Goal: Information Seeking & Learning: Learn about a topic

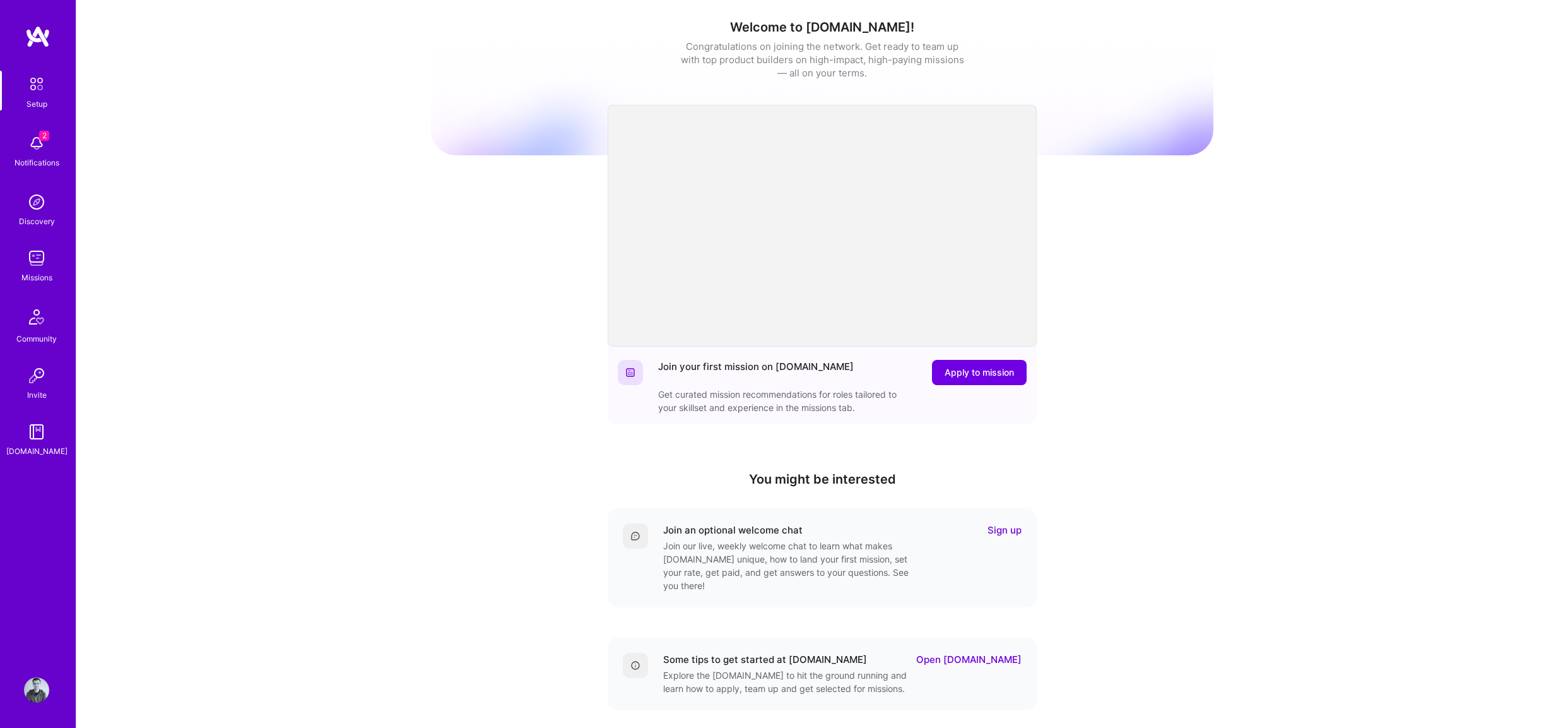
click at [42, 159] on div "Notifications" at bounding box center [36, 162] width 45 height 13
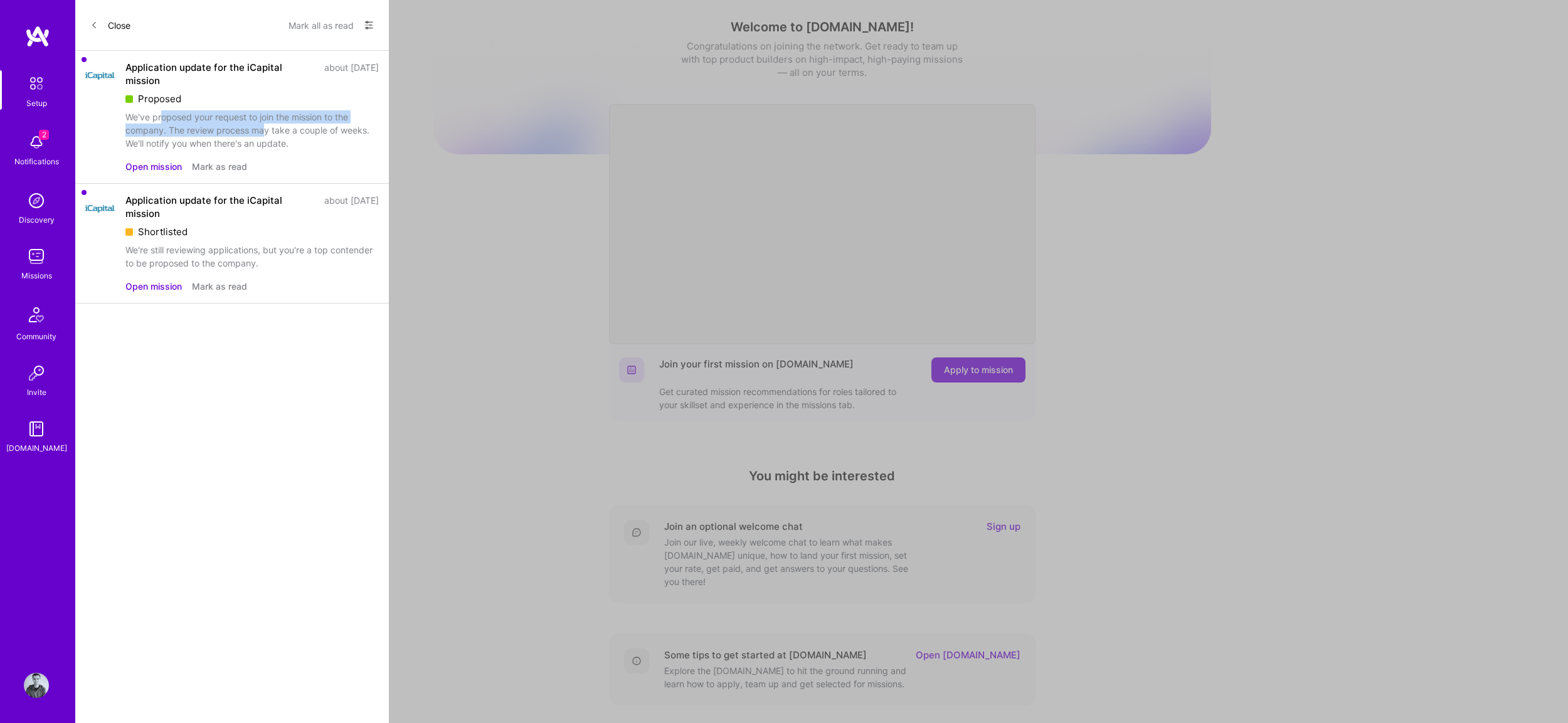
drag, startPoint x: 163, startPoint y: 117, endPoint x: 264, endPoint y: 124, distance: 101.2
click at [264, 124] on div "We've proposed your request to join the mission to the company. The review proc…" at bounding box center [251, 129] width 253 height 39
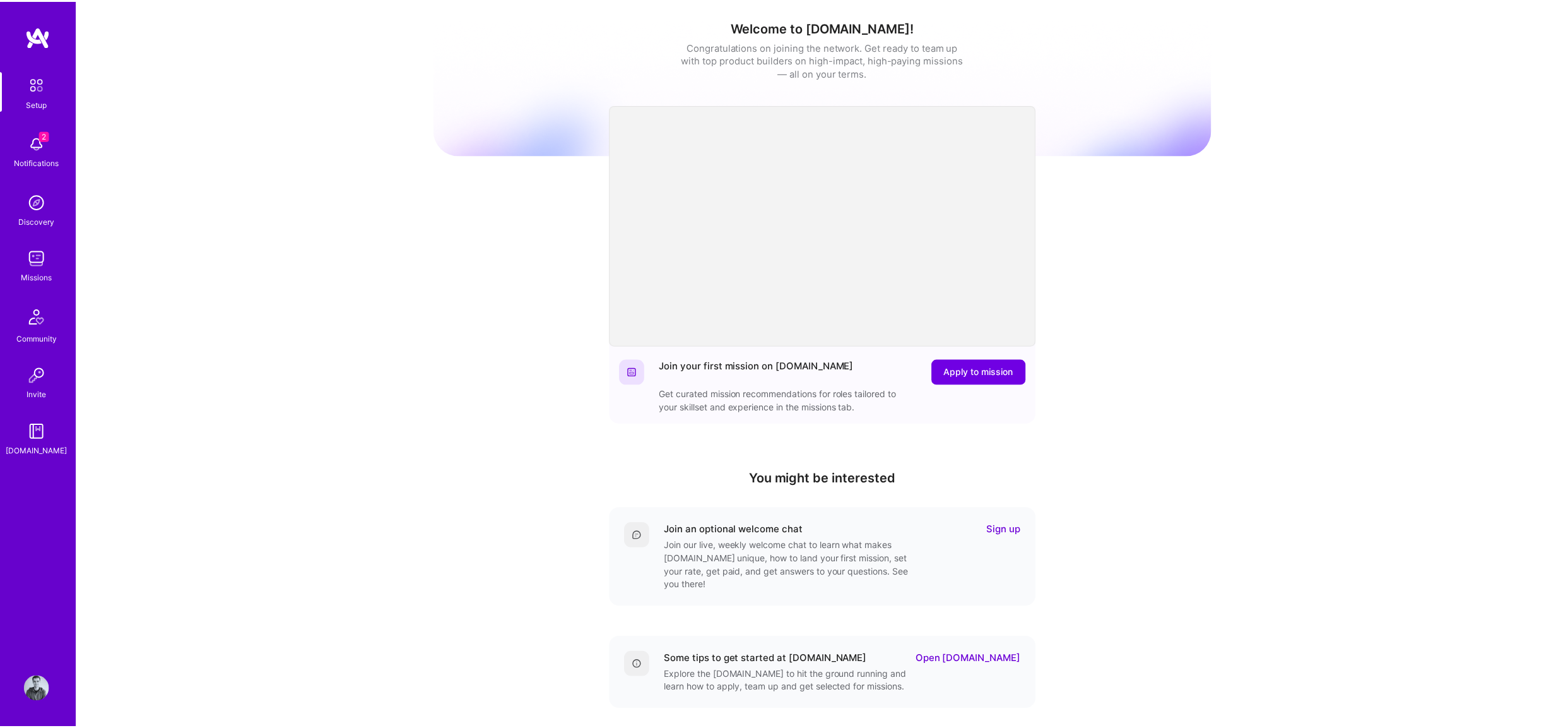
click at [19, 251] on link "Missions" at bounding box center [36, 265] width 78 height 39
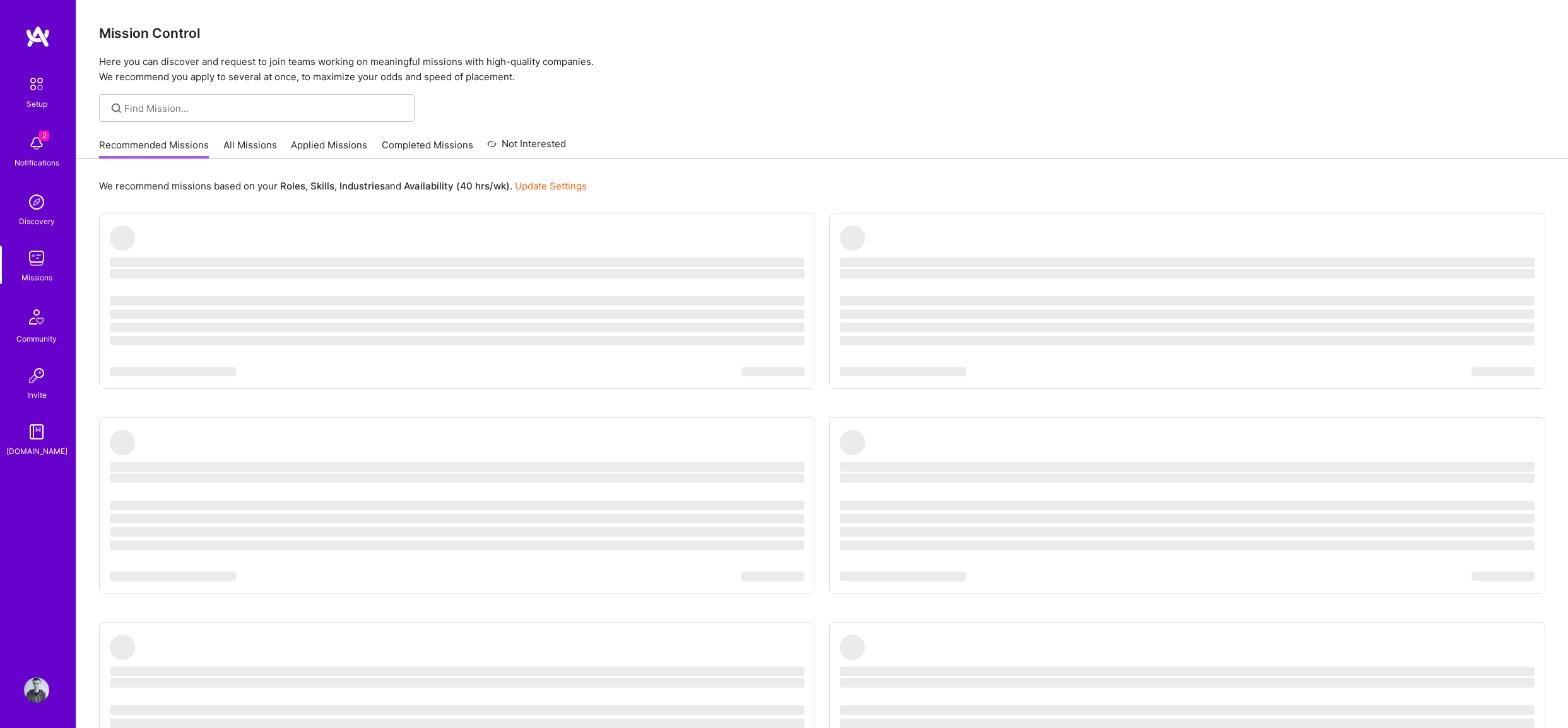
click at [380, 131] on div "Recommended Missions All Missions Applied Missions Completed Missions Not Inter…" at bounding box center [332, 145] width 467 height 27
click at [366, 138] on div "Recommended Missions All Missions Applied Missions Completed Missions Not Inter…" at bounding box center [332, 145] width 467 height 27
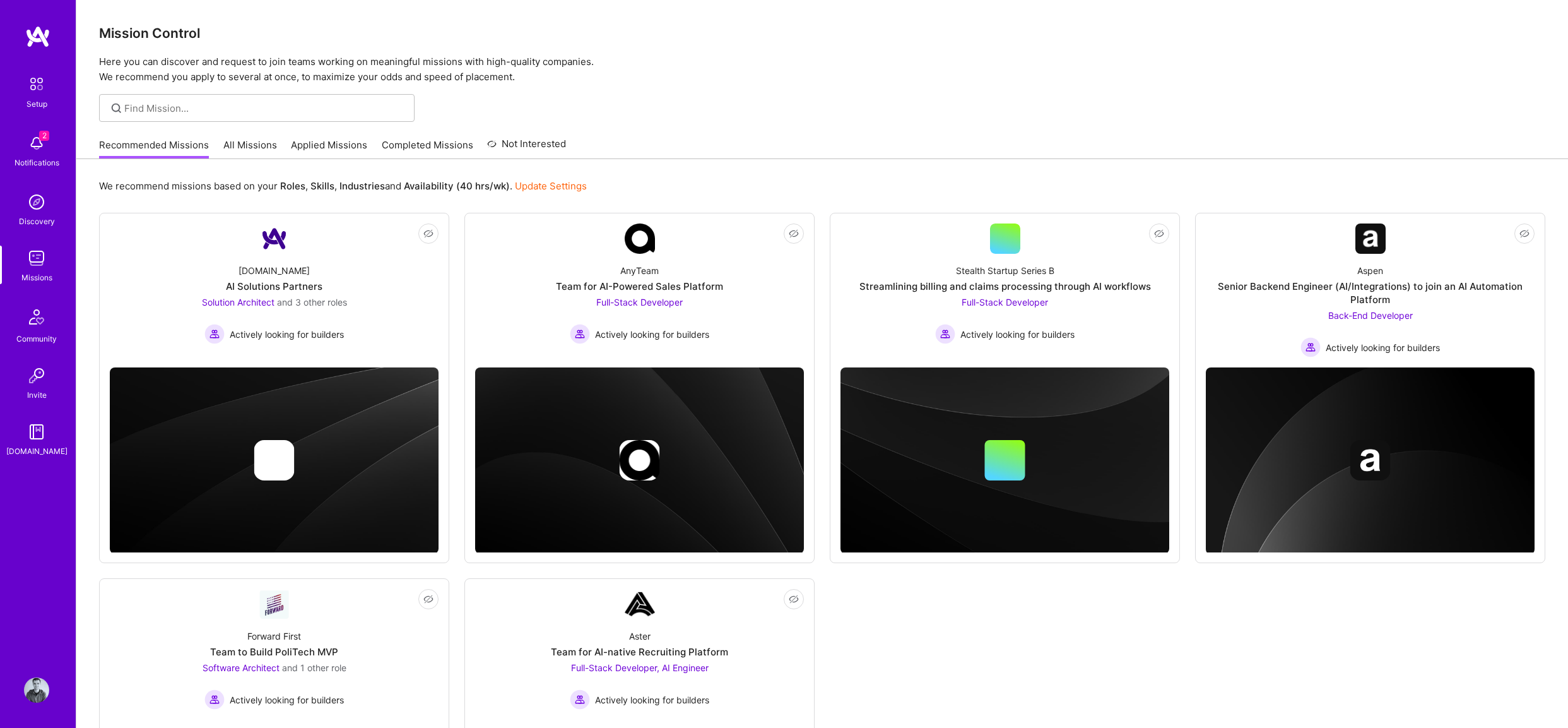
click at [329, 148] on link "Applied Missions" at bounding box center [329, 148] width 77 height 21
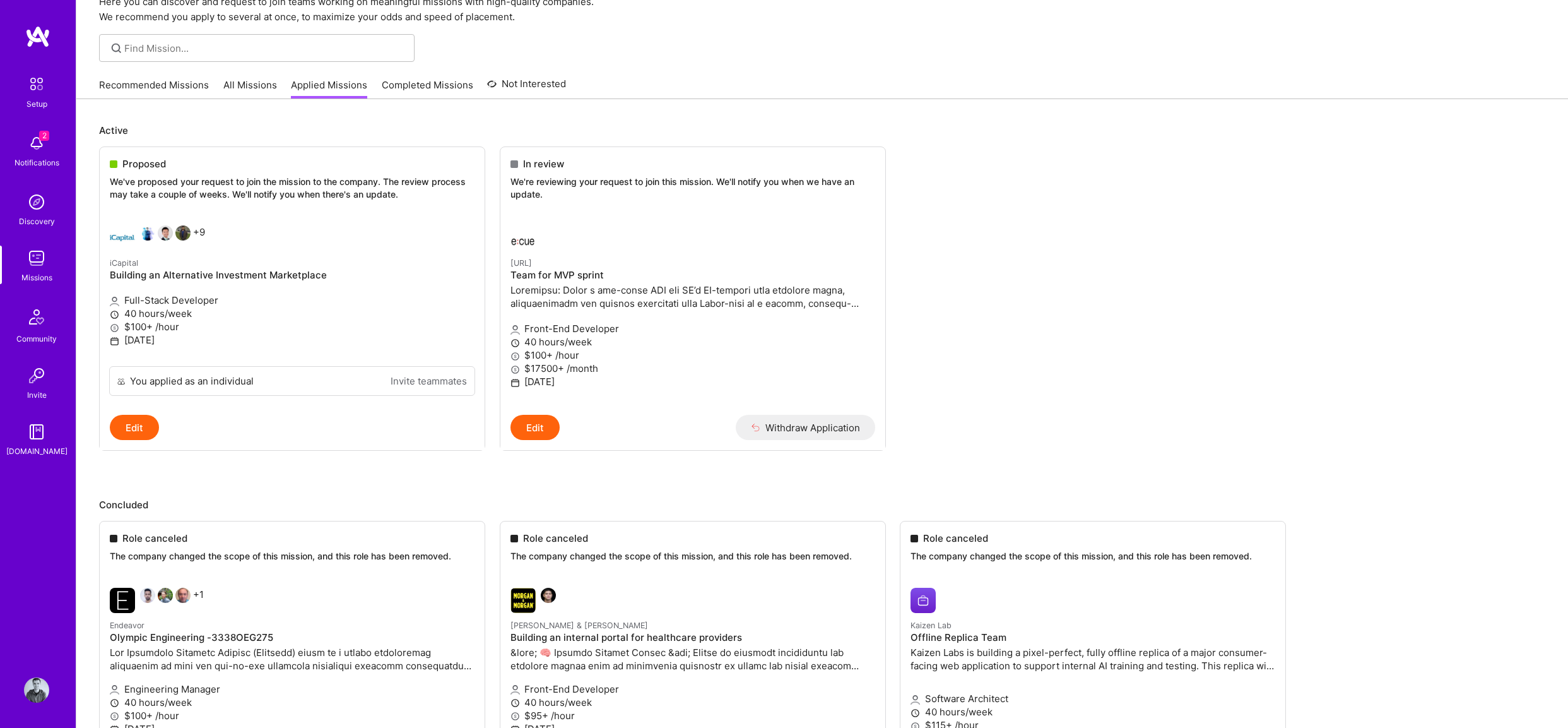
scroll to position [34, 0]
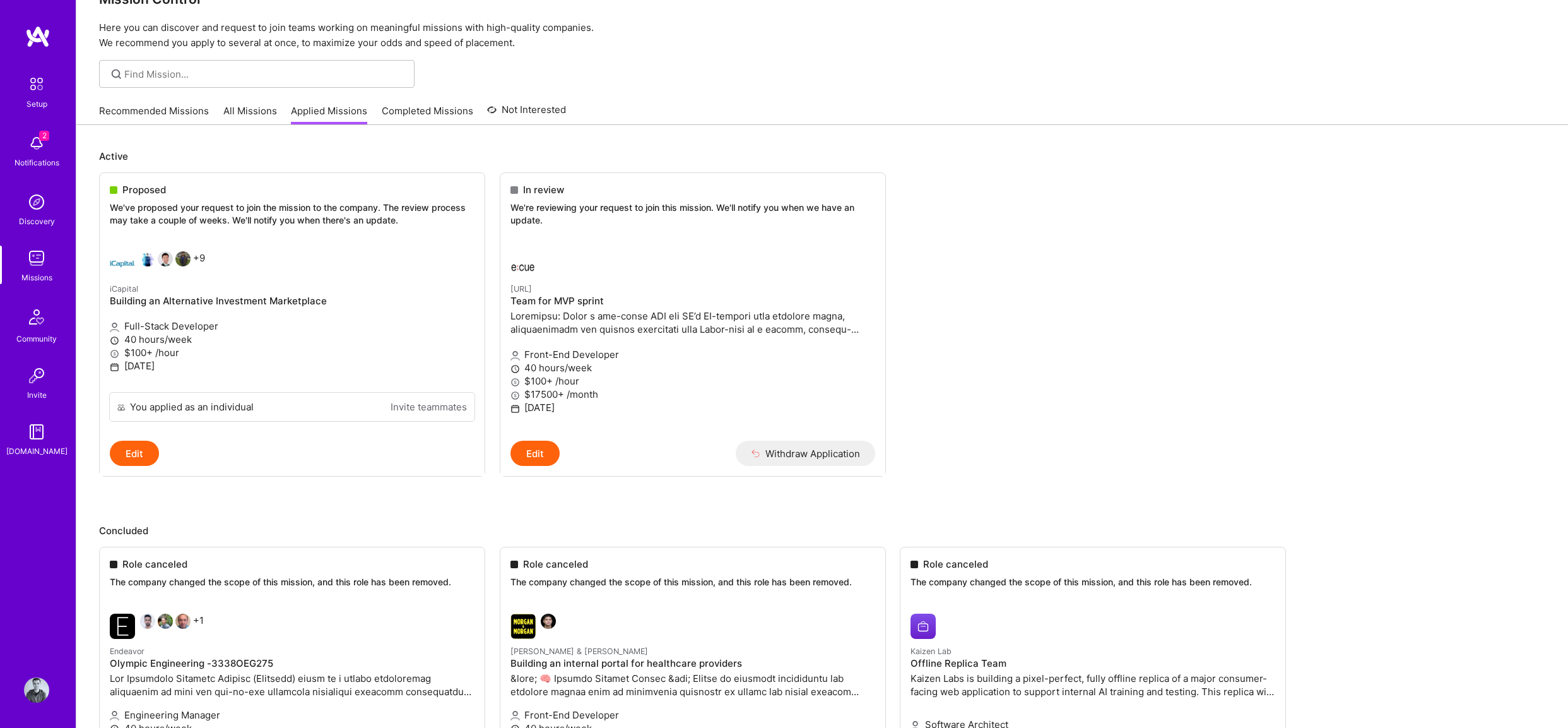
click at [42, 266] on img at bounding box center [37, 258] width 25 height 25
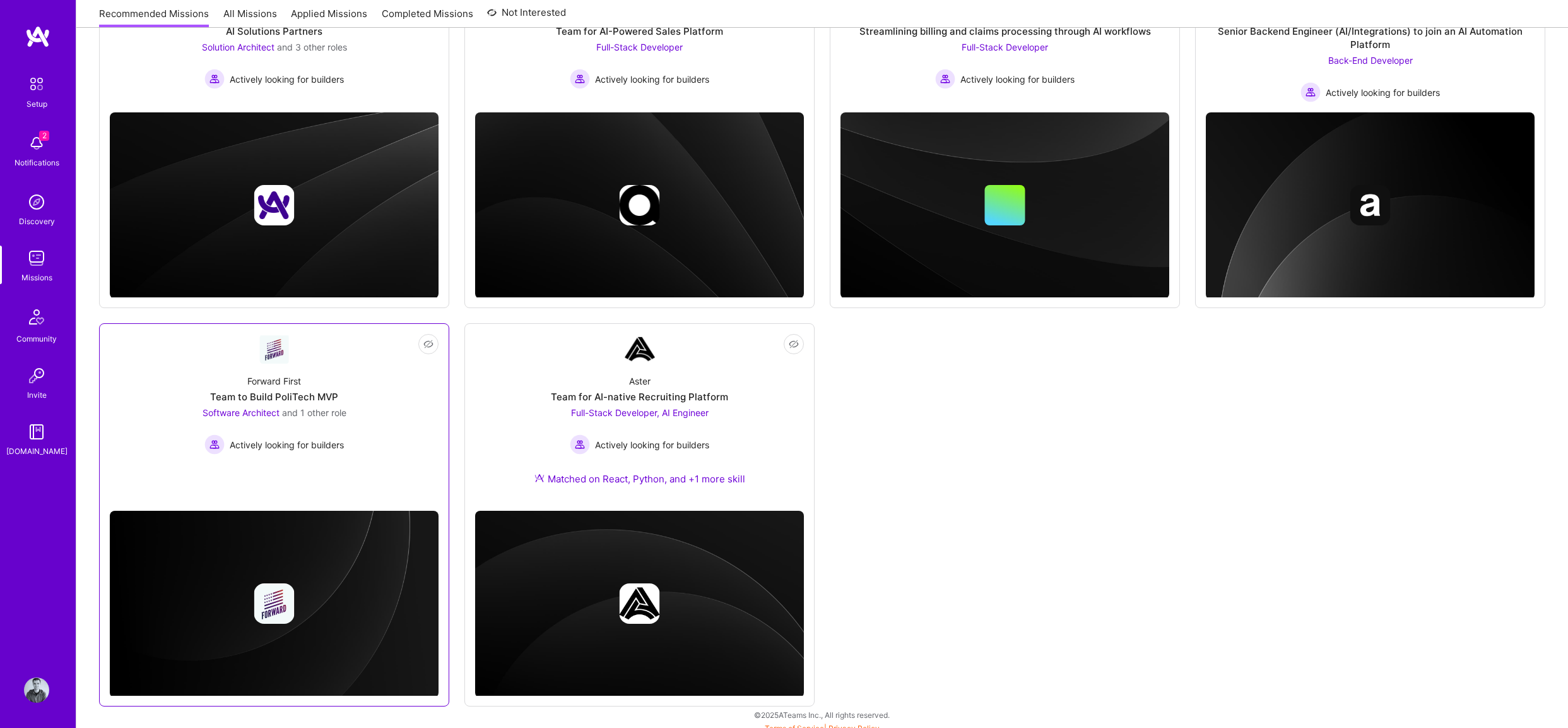
scroll to position [264, 0]
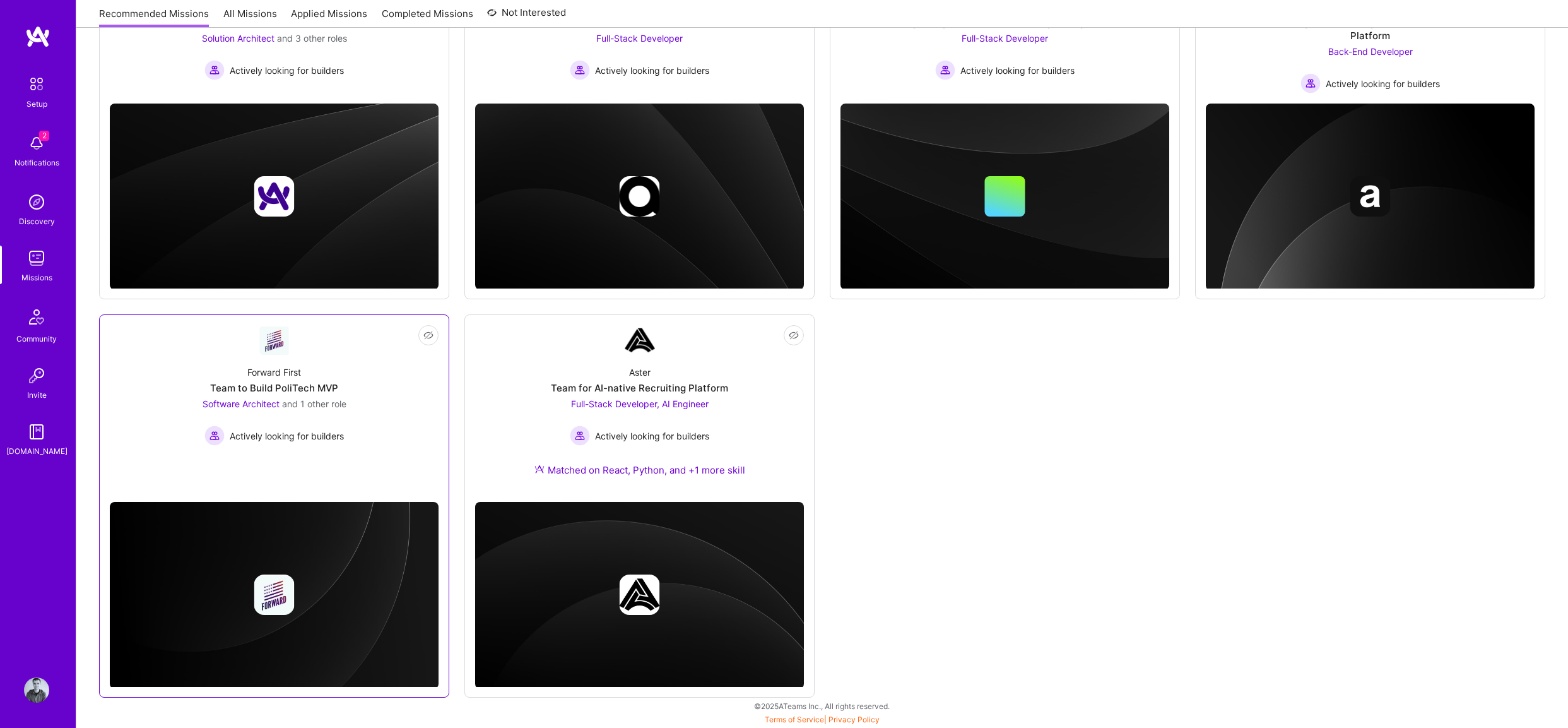
click at [401, 408] on div "Forward First Team to Build PoliTech MVP Software Architect and 1 other role Ac…" at bounding box center [274, 400] width 329 height 90
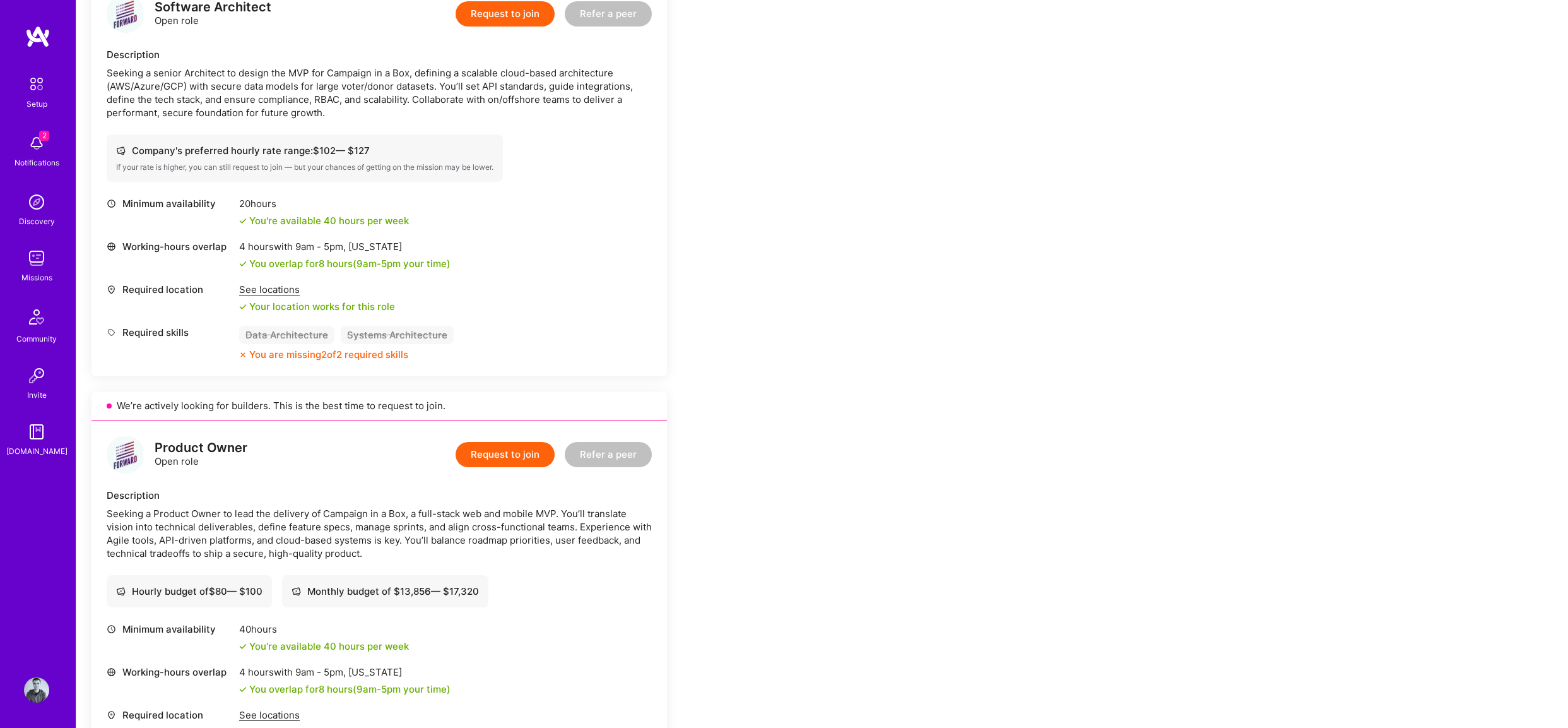
scroll to position [205, 0]
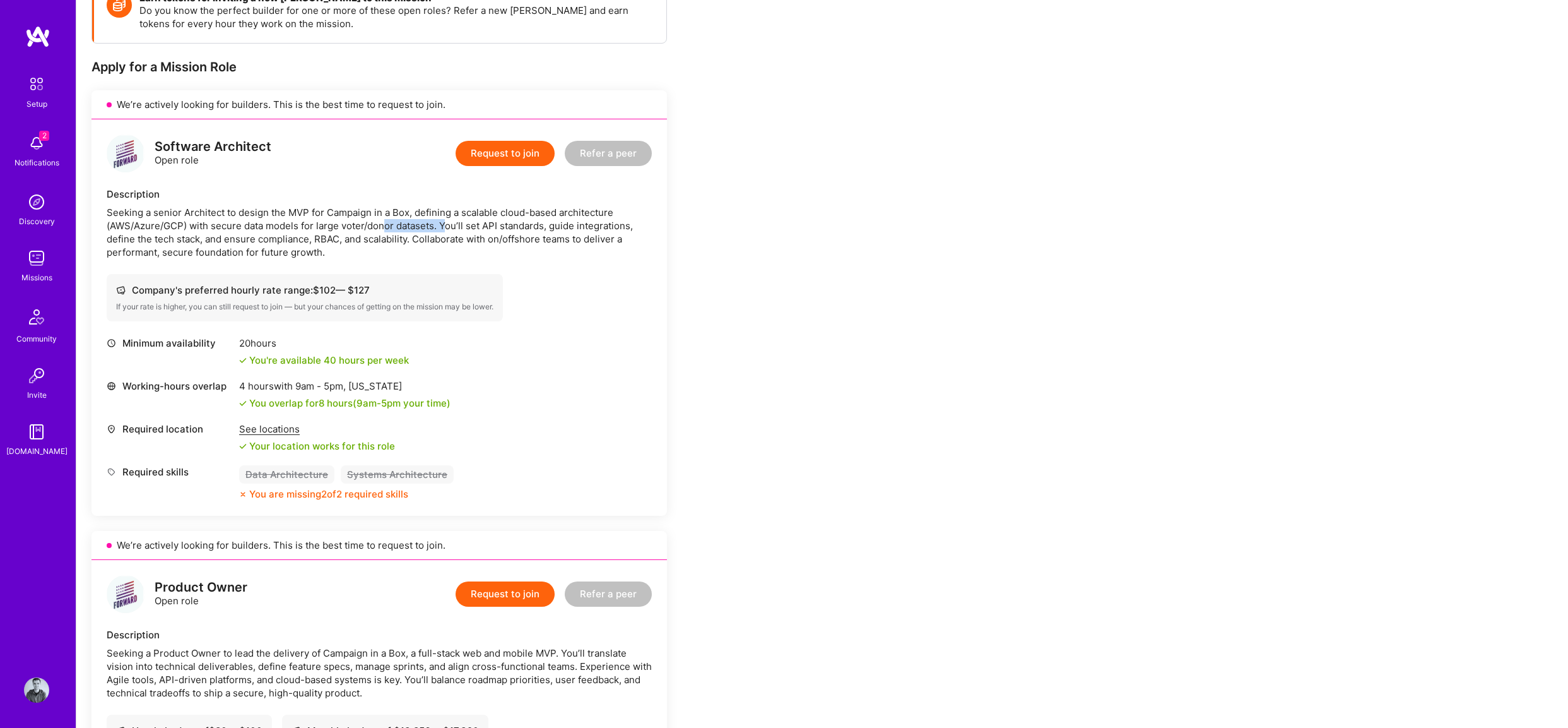
drag, startPoint x: 387, startPoint y: 221, endPoint x: 447, endPoint y: 219, distance: 60.0
click at [447, 219] on div "Seeking a senior Architect to design the MVP for Campaign in a Box, defining a …" at bounding box center [379, 232] width 546 height 53
drag, startPoint x: 500, startPoint y: 208, endPoint x: 518, endPoint y: 211, distance: 18.2
click at [518, 211] on div "Seeking a senior Architect to design the MVP for Campaign in a Box, defining a …" at bounding box center [379, 232] width 546 height 53
drag, startPoint x: 251, startPoint y: 233, endPoint x: 379, endPoint y: 223, distance: 128.4
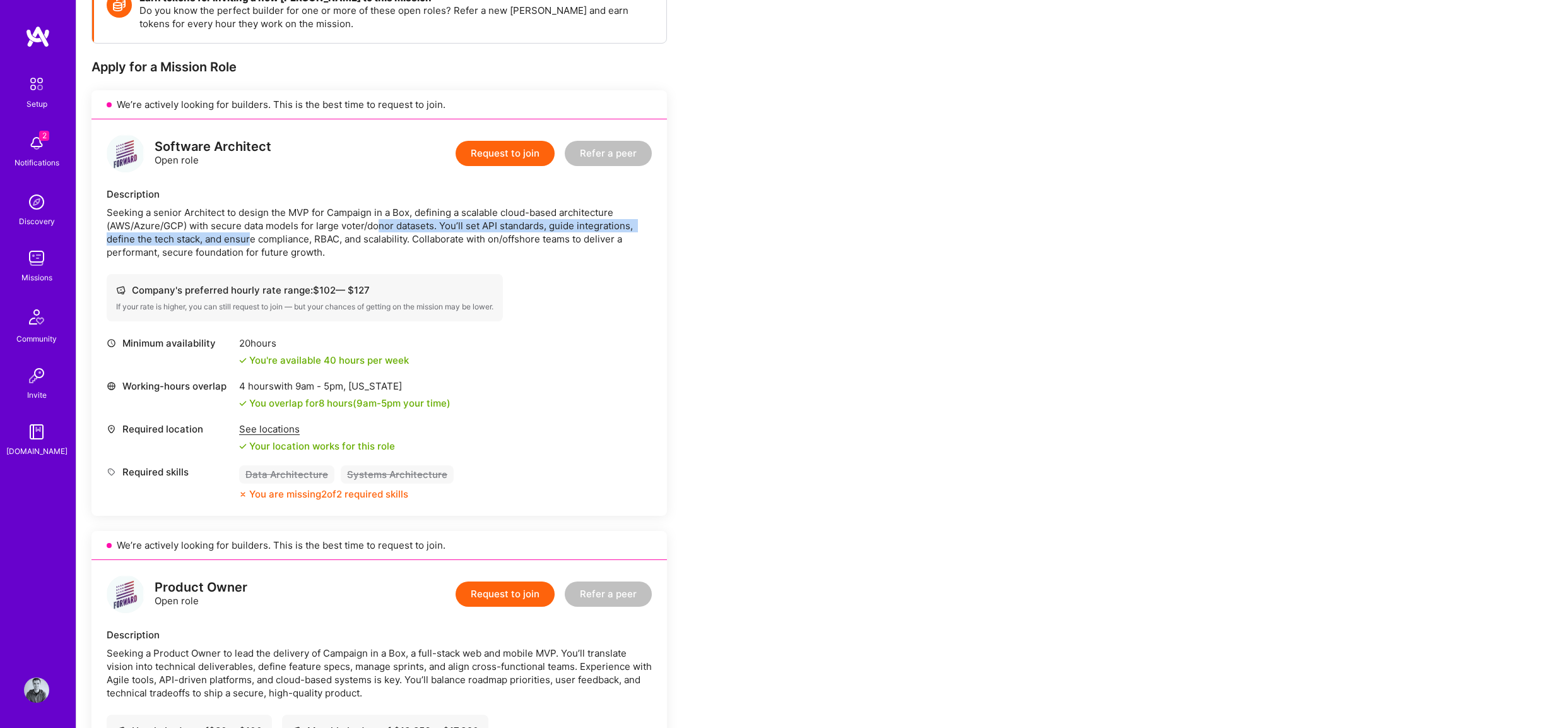
click at [379, 223] on div "Seeking a senior Architect to design the MVP for Campaign in a Box, defining a …" at bounding box center [379, 232] width 546 height 53
click at [430, 223] on div "Seeking a senior Architect to design the MVP for Campaign in a Box, defining a …" at bounding box center [379, 232] width 546 height 53
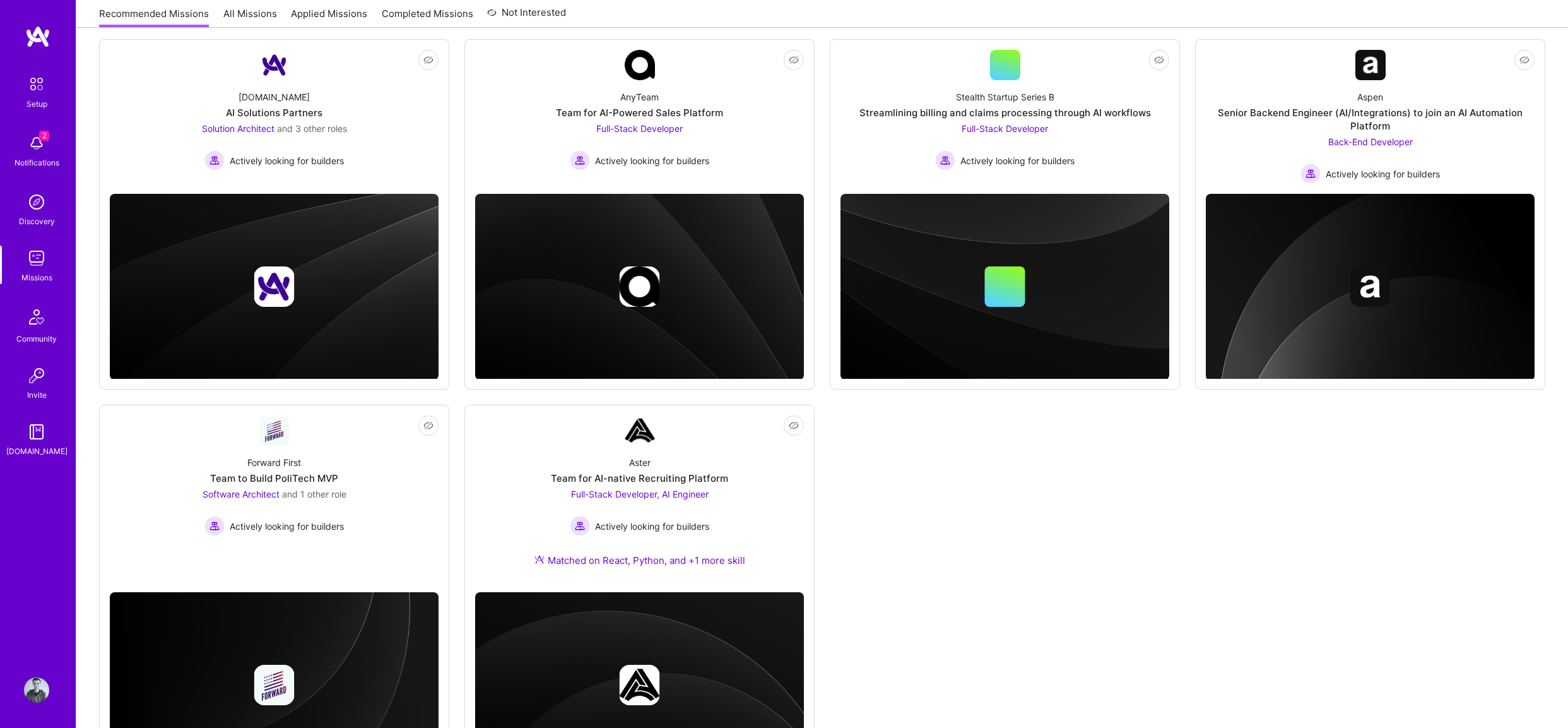
scroll to position [17, 0]
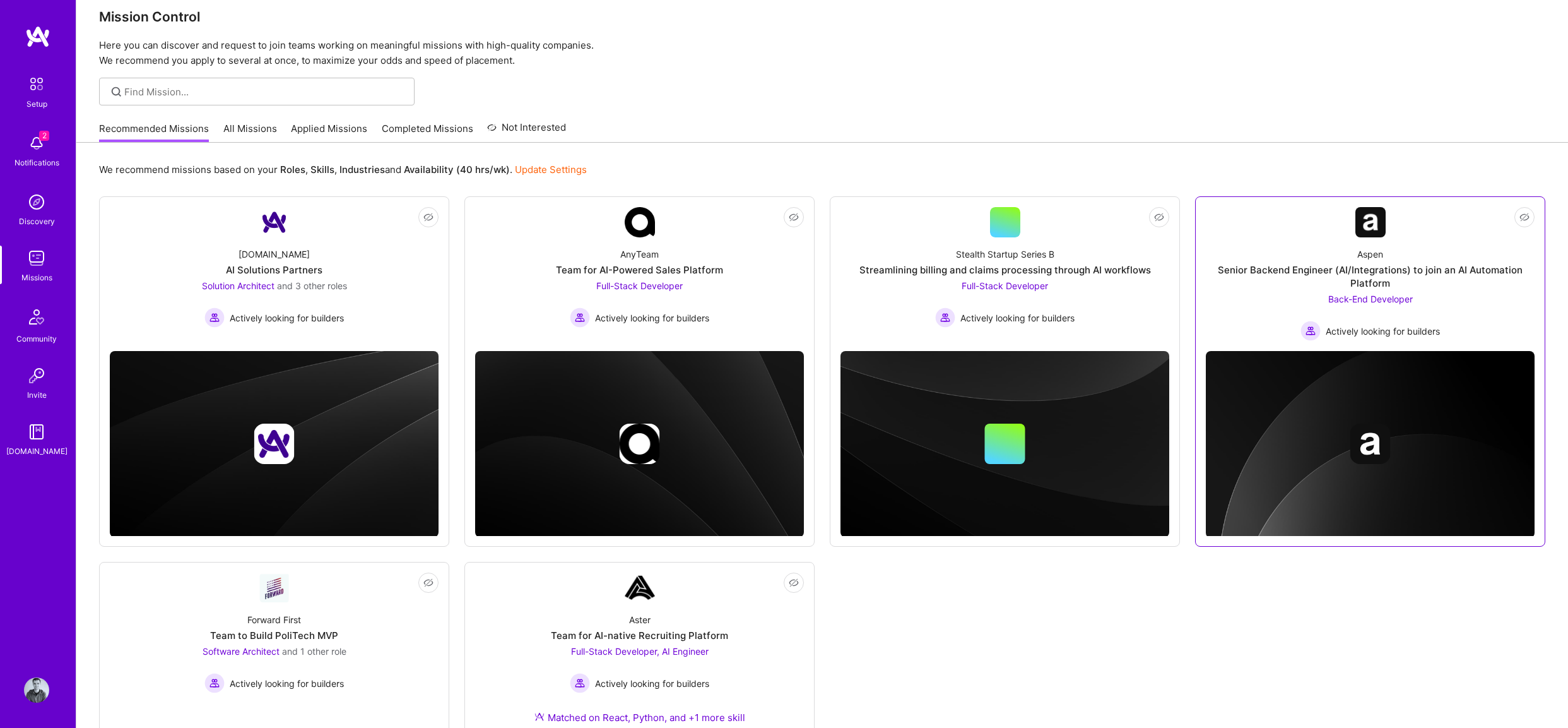
click at [1373, 247] on div "Aspen" at bounding box center [1370, 254] width 26 height 13
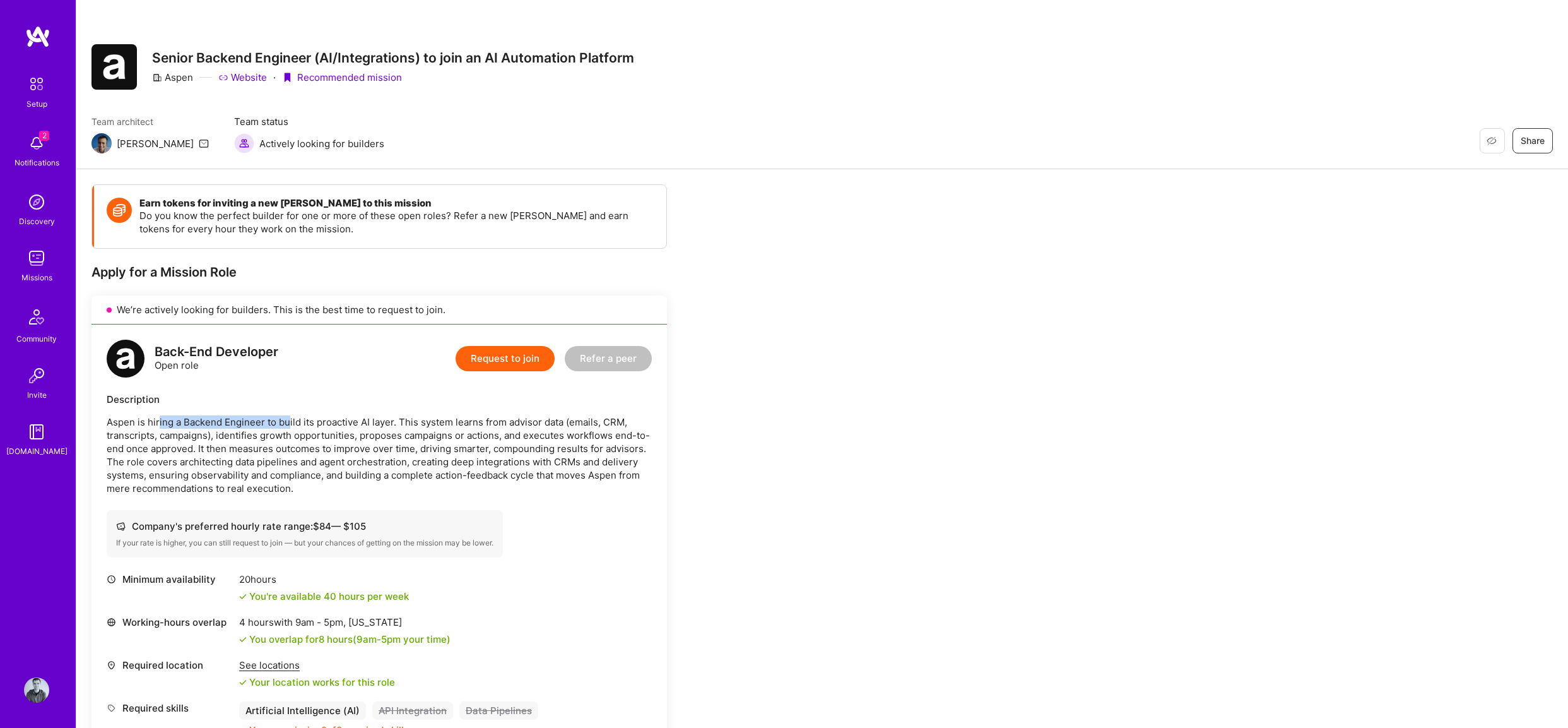
drag, startPoint x: 158, startPoint y: 425, endPoint x: 288, endPoint y: 421, distance: 130.1
click at [288, 421] on p "Aspen is hiring a Backend Engineer to build its proactive AI layer. This system…" at bounding box center [379, 455] width 546 height 80
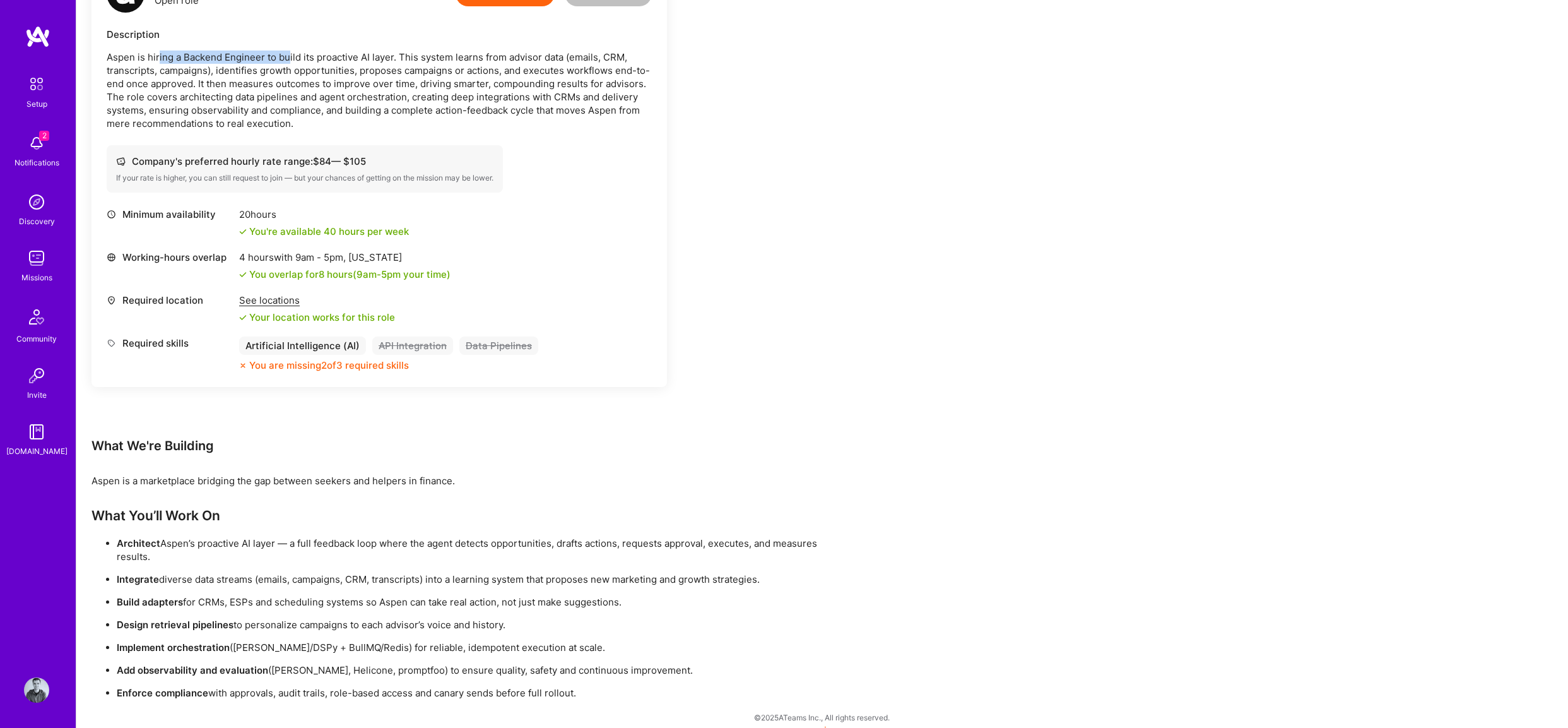
scroll to position [376, 0]
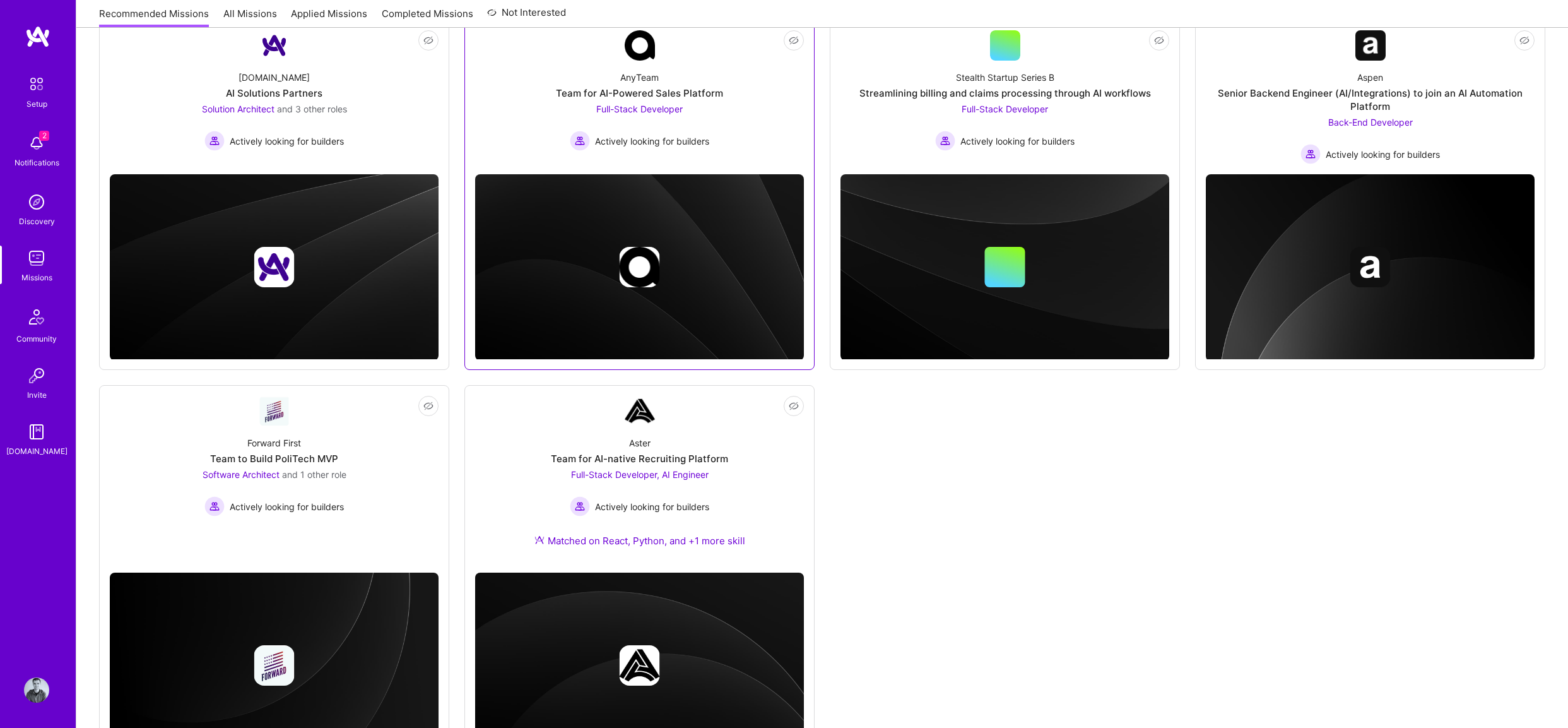
scroll to position [228, 0]
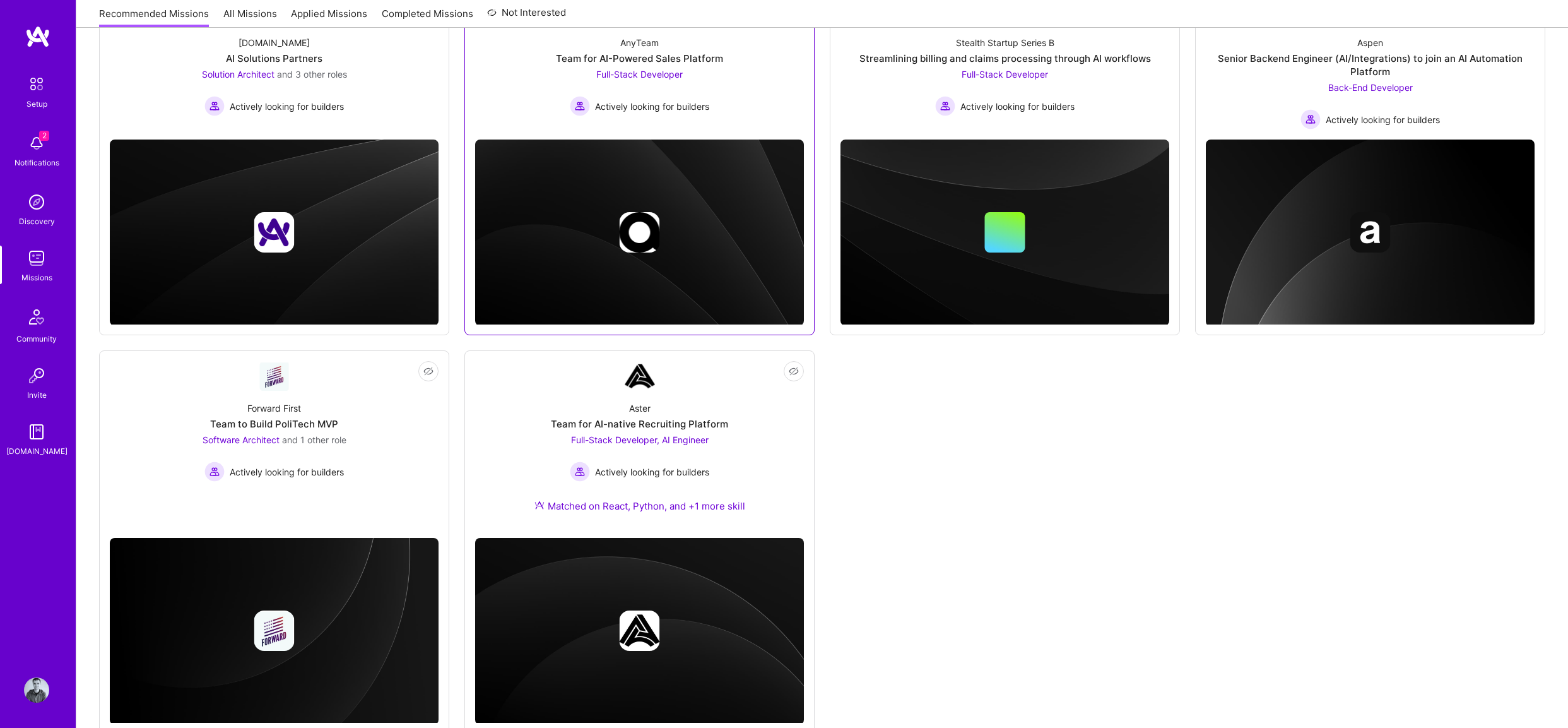
click at [672, 453] on div "Full-Stack Developer, AI Engineer Actively looking for builders" at bounding box center [640, 457] width 140 height 49
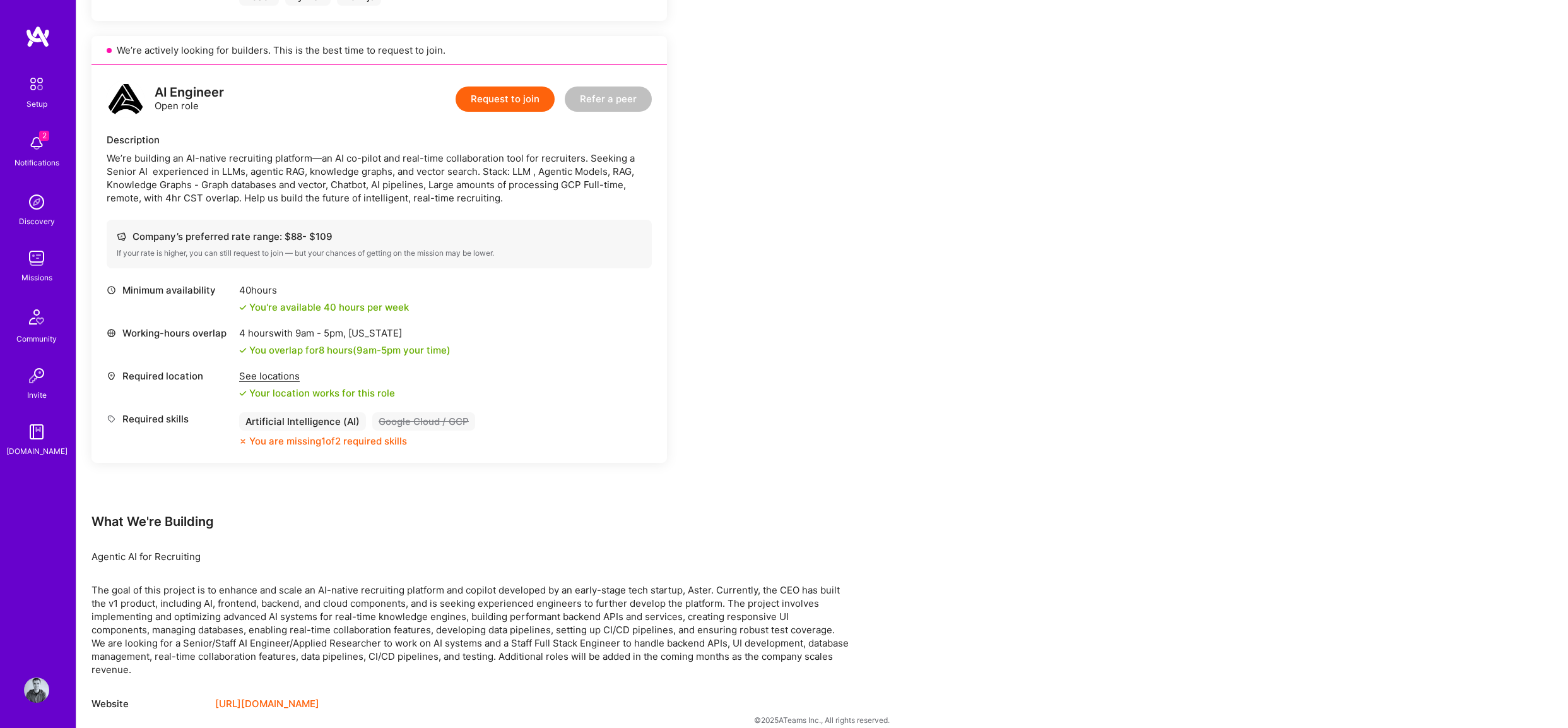
scroll to position [710, 0]
click at [34, 160] on div "Notifications" at bounding box center [36, 162] width 45 height 13
click at [30, 32] on img at bounding box center [38, 36] width 25 height 23
